Goal: Task Accomplishment & Management: Use online tool/utility

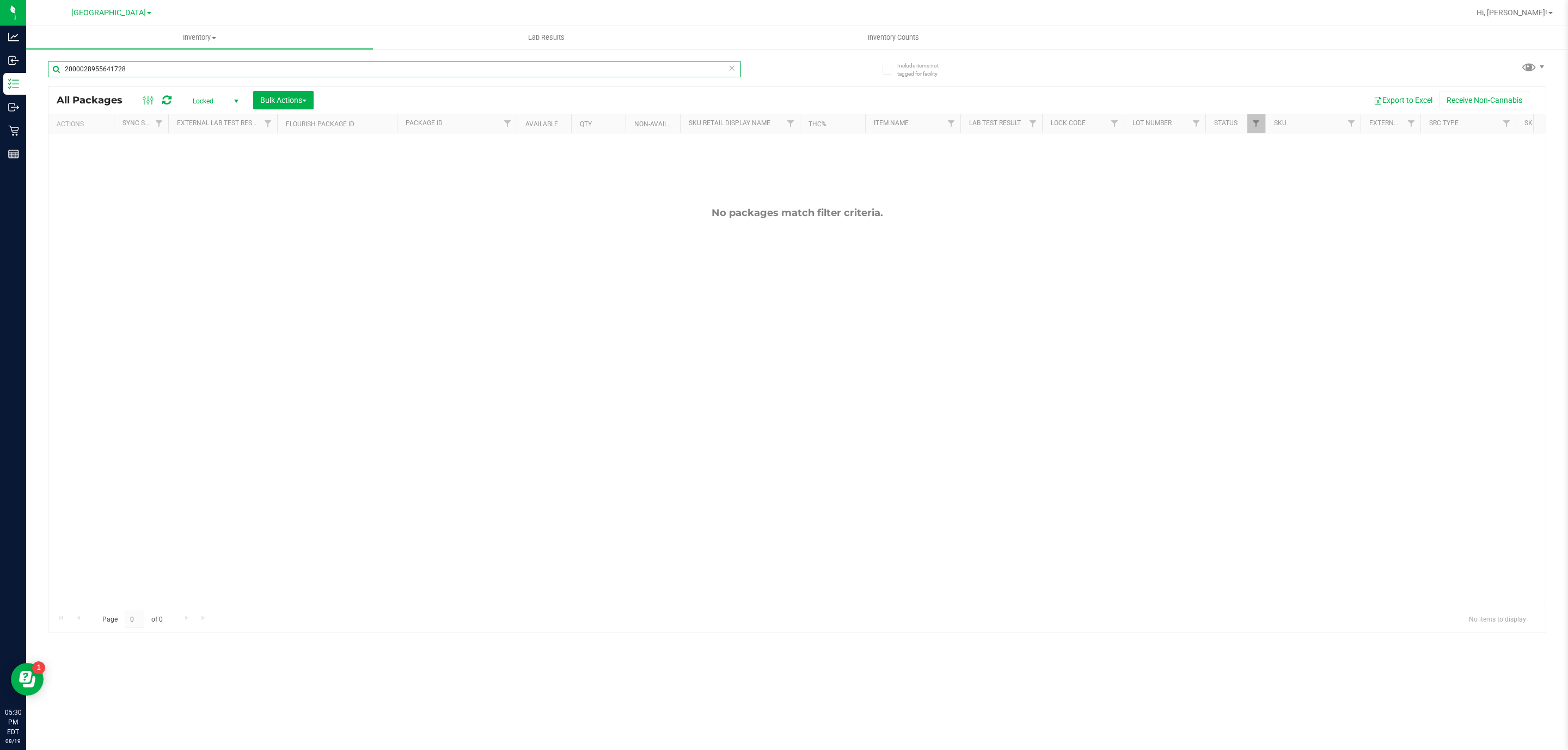
click at [683, 72] on input "2000028955641728" at bounding box center [394, 69] width 693 height 16
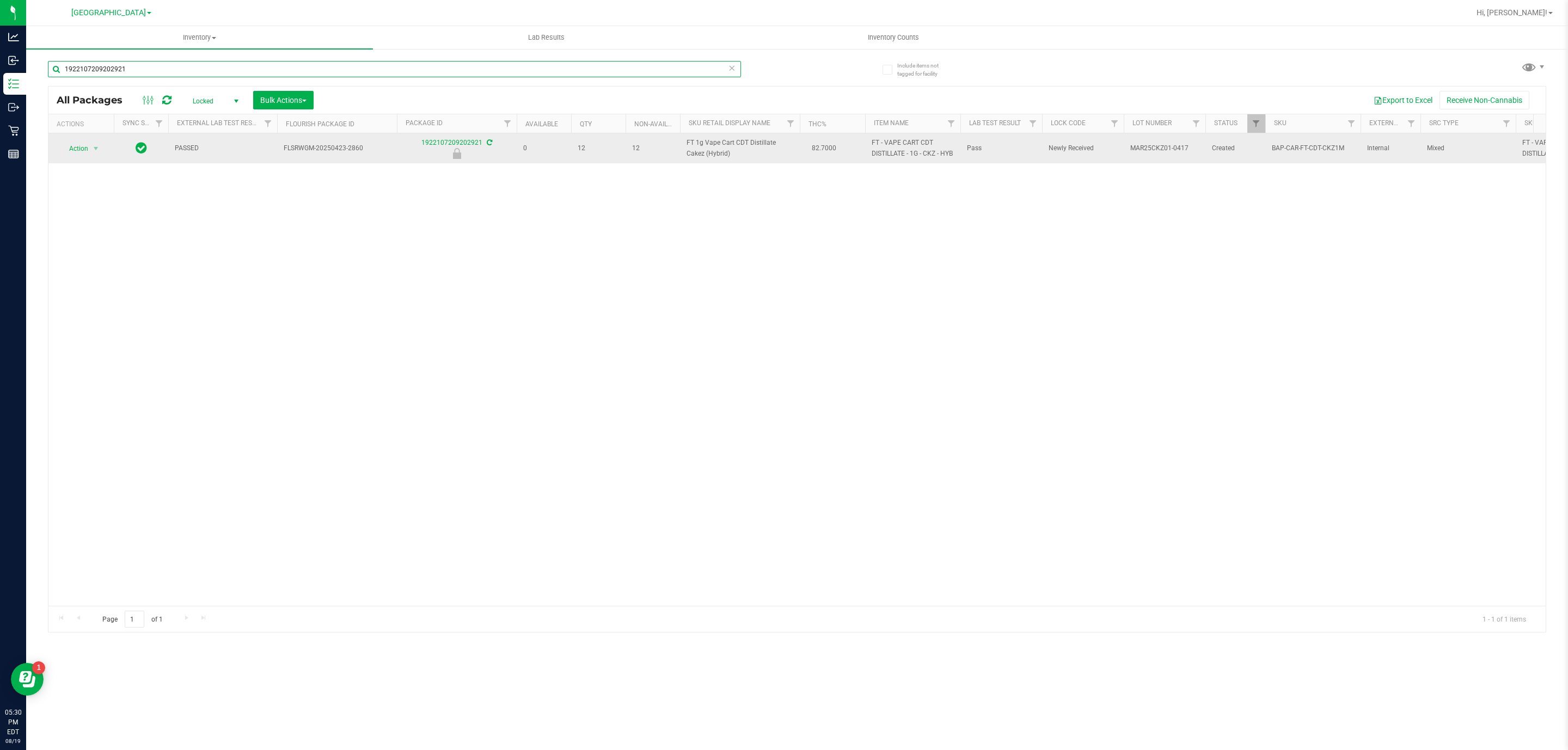
type input "1922107209202921"
click at [103, 156] on span "select" at bounding box center [95, 148] width 13 height 15
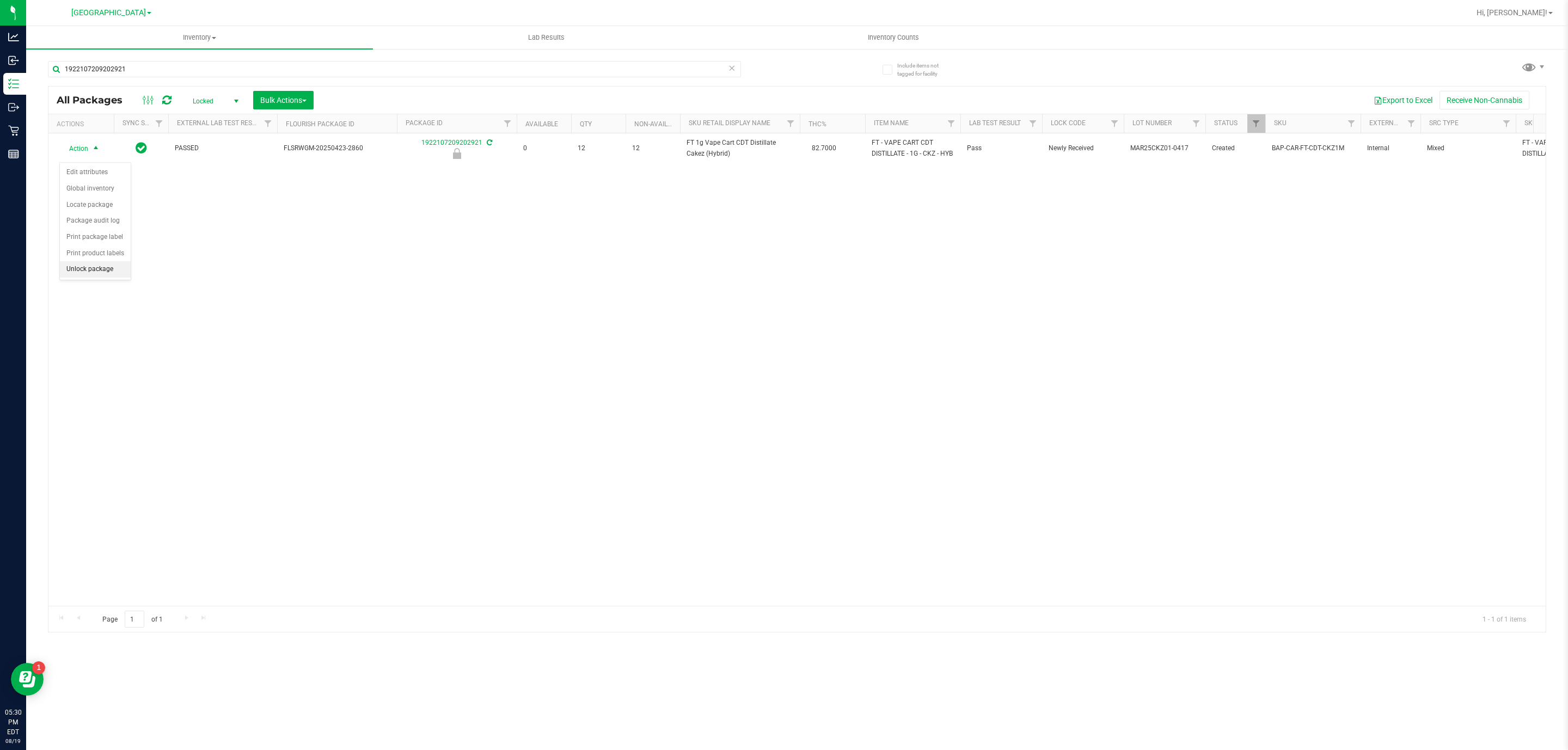
click at [105, 278] on li "Unlock package" at bounding box center [95, 269] width 71 height 16
